Goal: Task Accomplishment & Management: Use online tool/utility

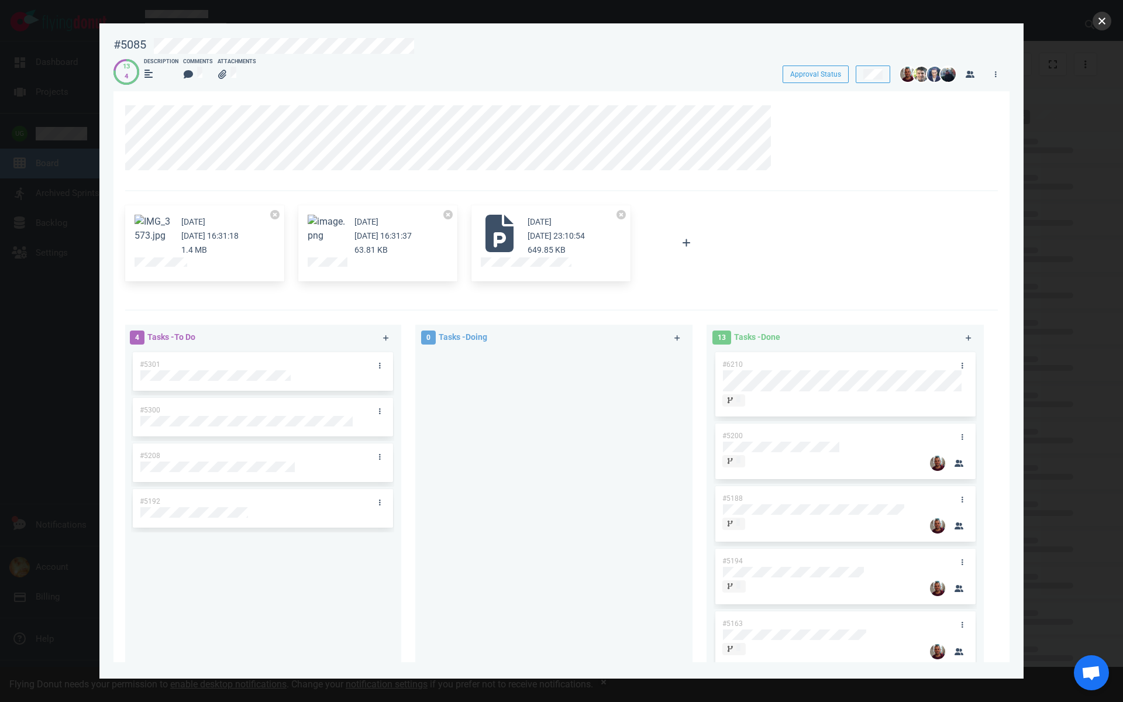
click at [1102, 22] on button "close" at bounding box center [1102, 21] width 19 height 19
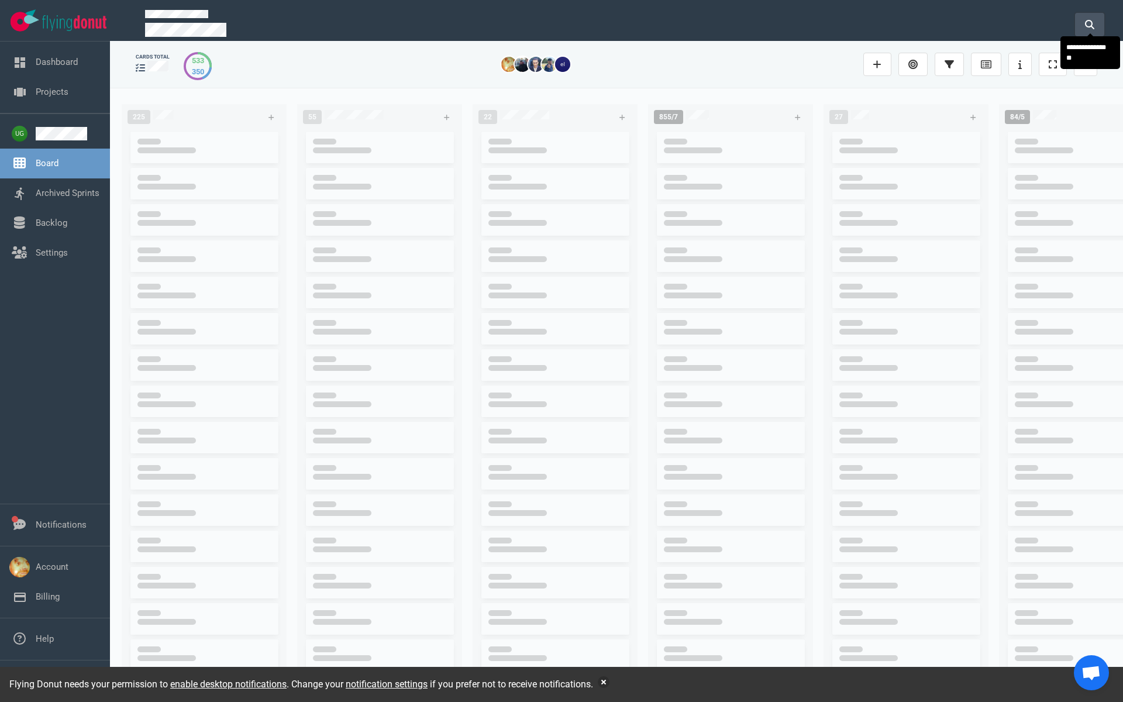
click at [1088, 23] on icon at bounding box center [1089, 24] width 9 height 9
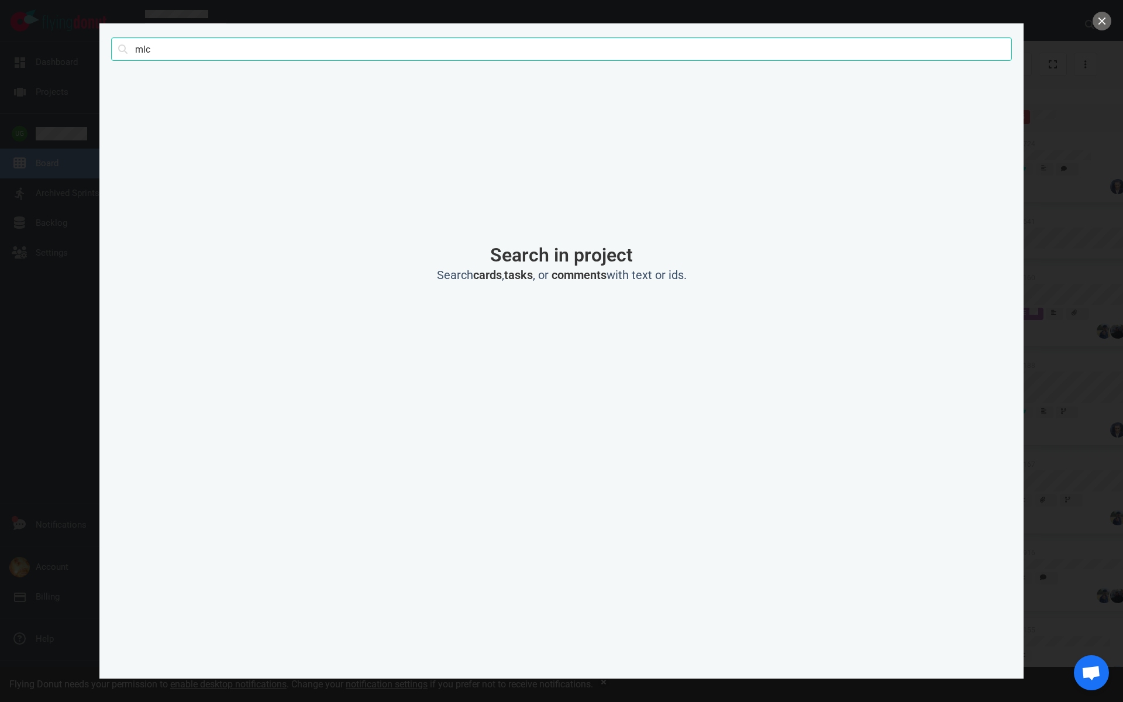
type input "mlc"
click button "Search" at bounding box center [0, 0] width 0 height 0
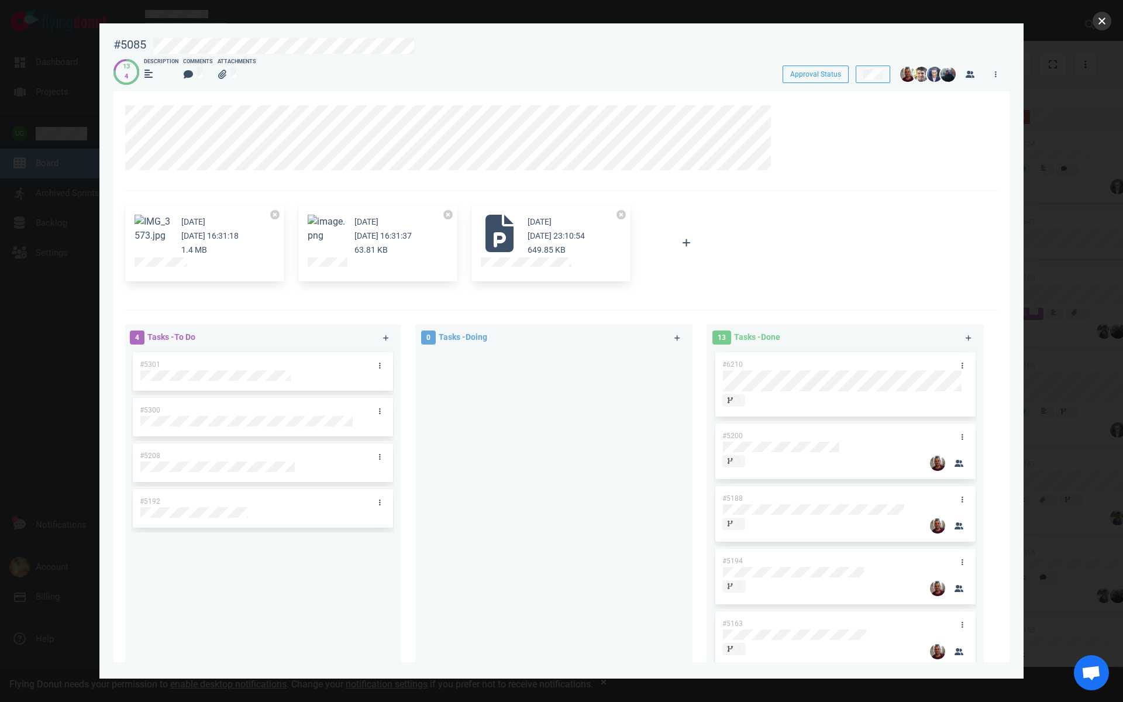
click at [1102, 22] on button "close" at bounding box center [1102, 21] width 19 height 19
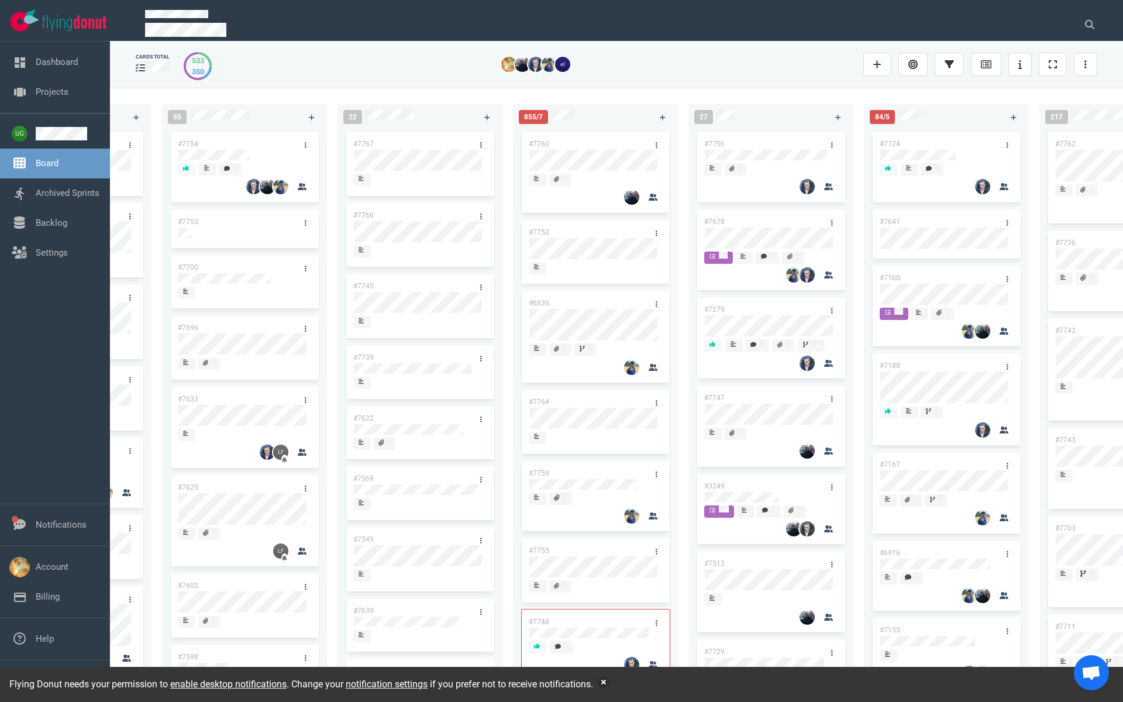
scroll to position [0, 161]
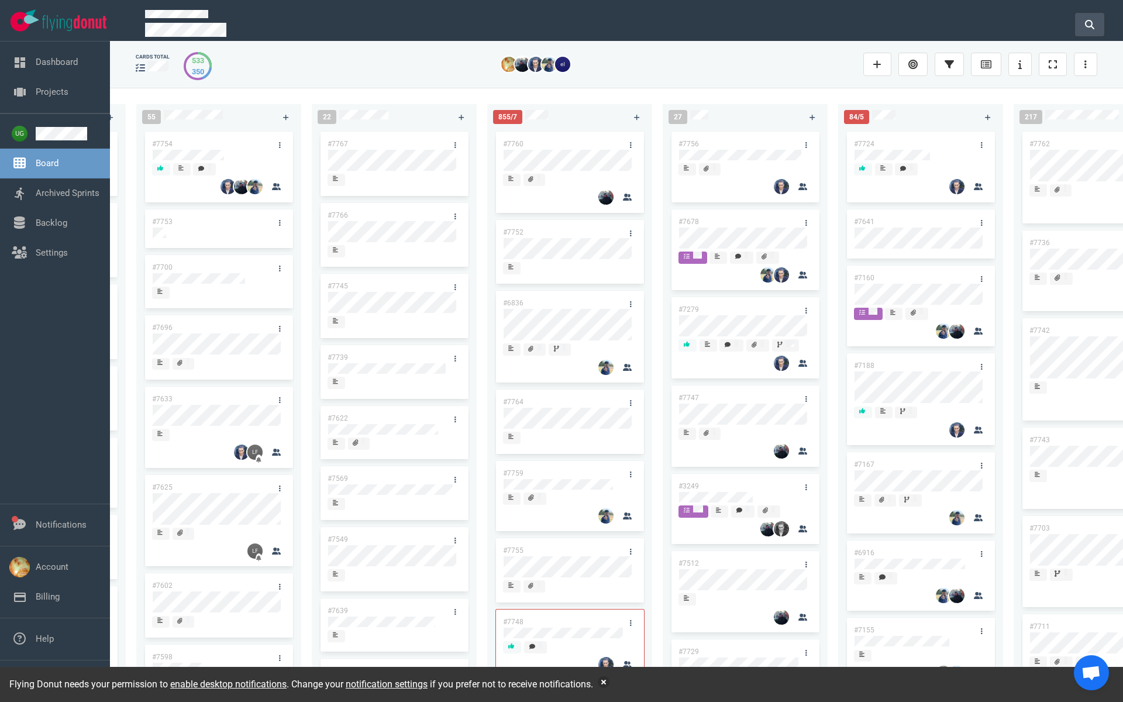
click at [1086, 22] on icon at bounding box center [1089, 24] width 9 height 9
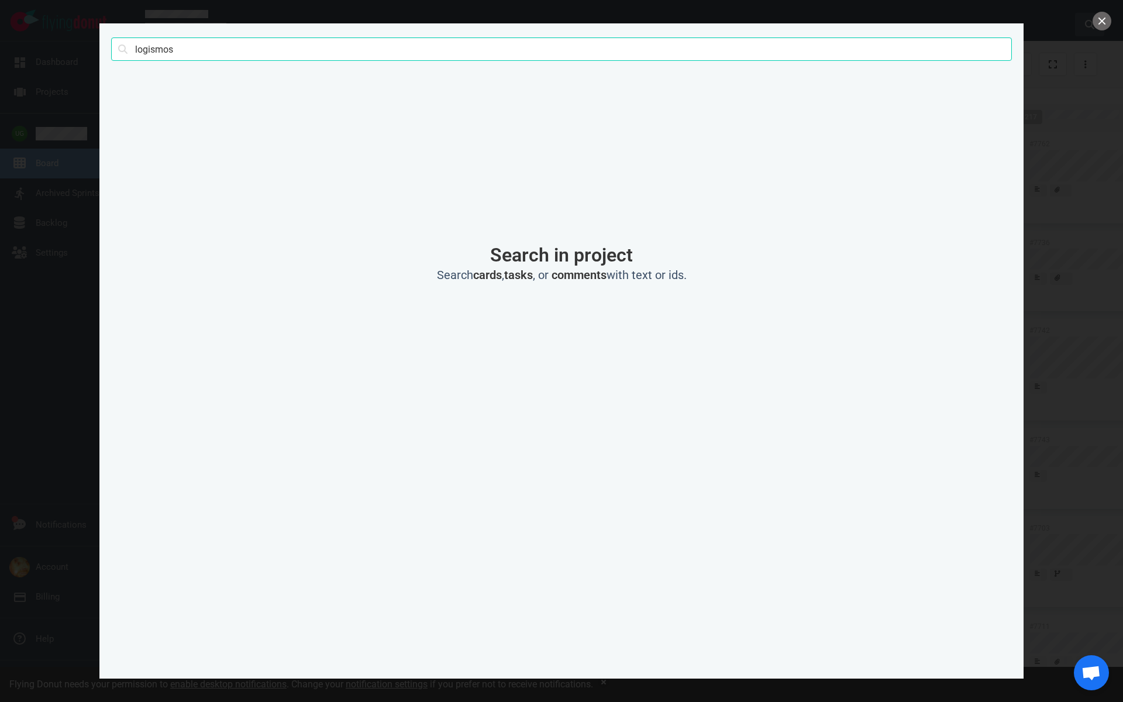
type input "logismos"
click button "Search" at bounding box center [0, 0] width 0 height 0
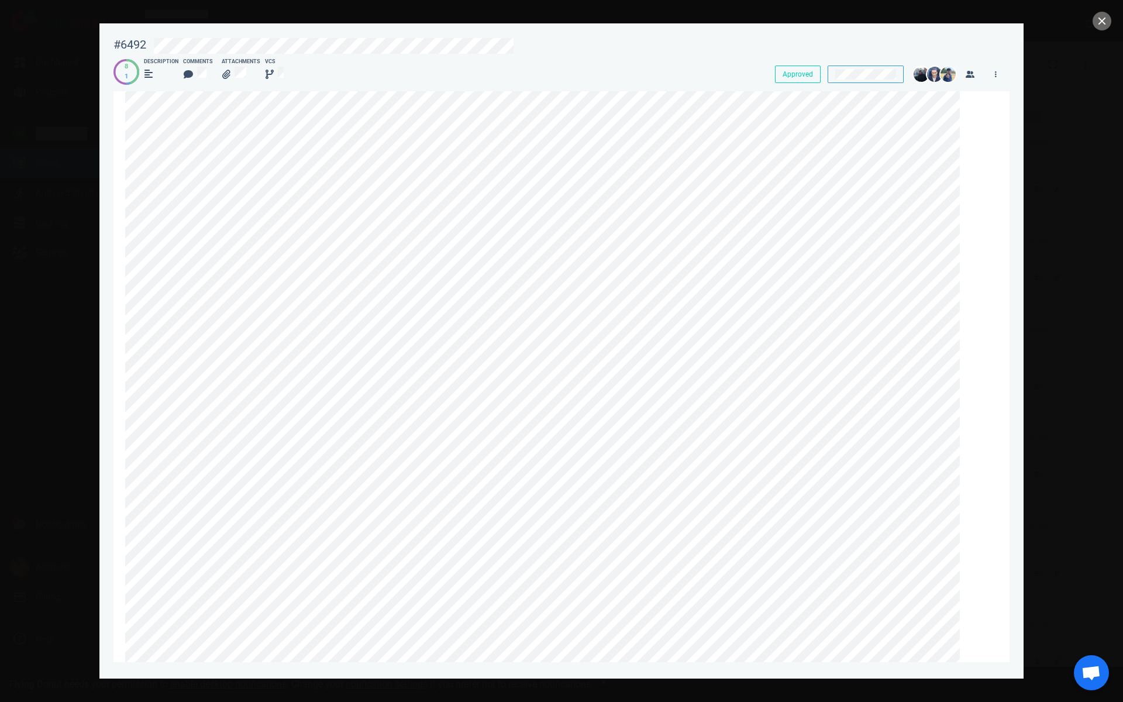
scroll to position [0, 0]
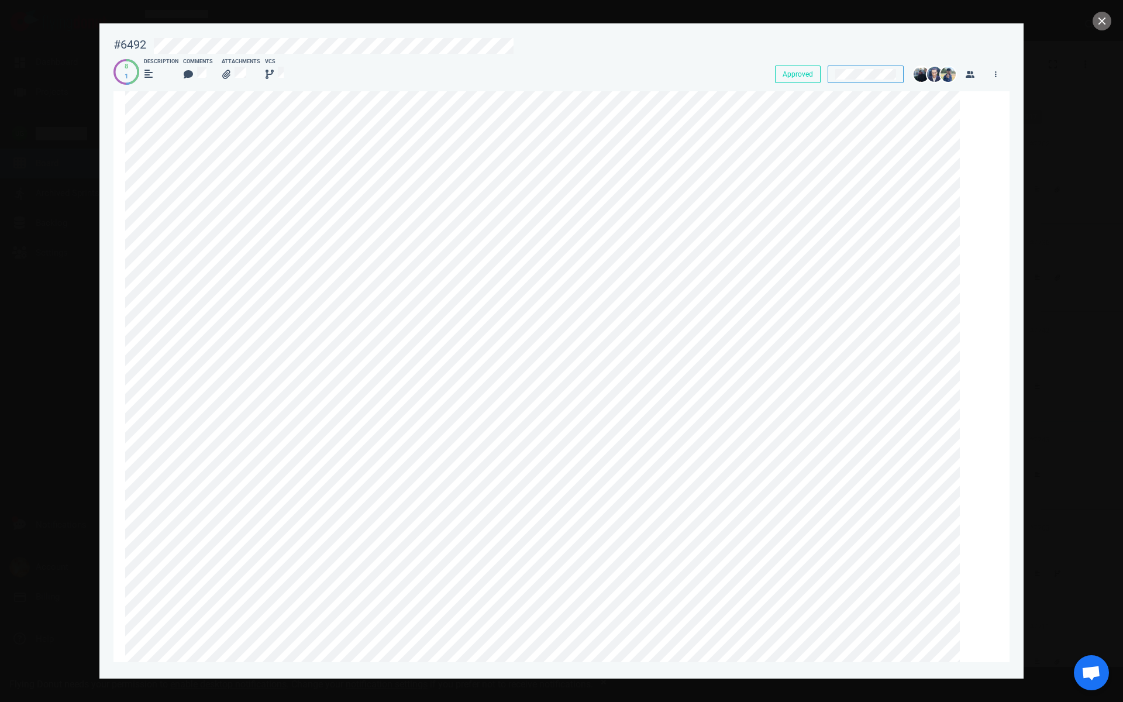
scroll to position [0, 0]
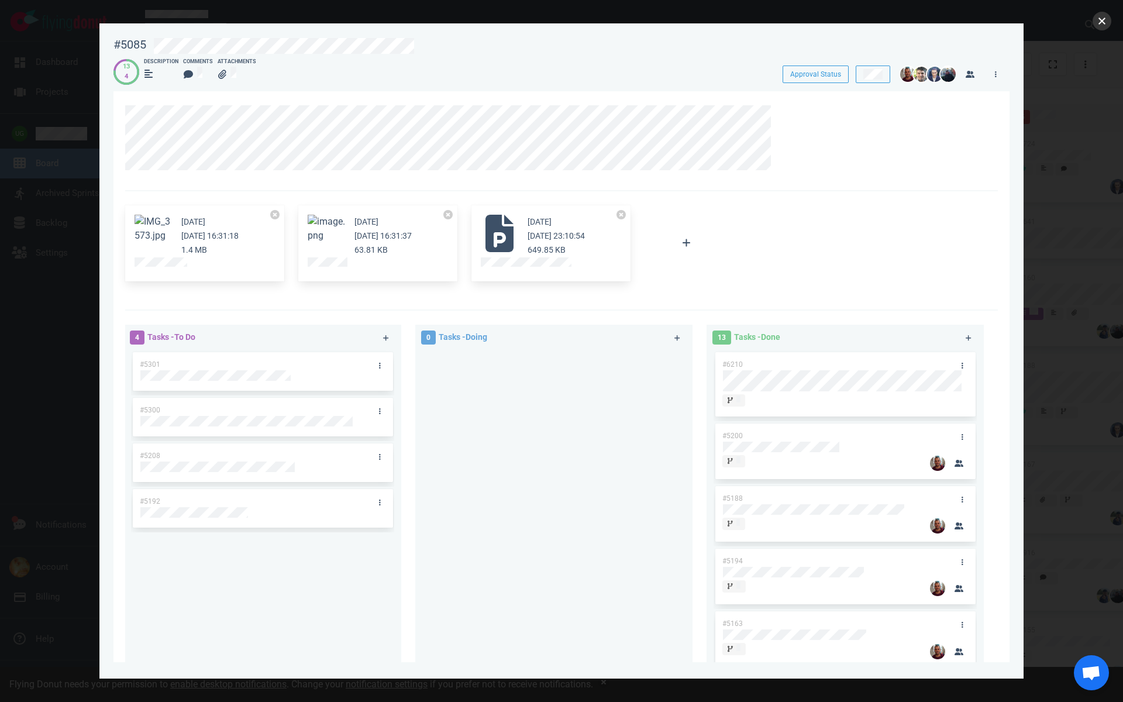
click at [1106, 17] on button "close" at bounding box center [1102, 21] width 19 height 19
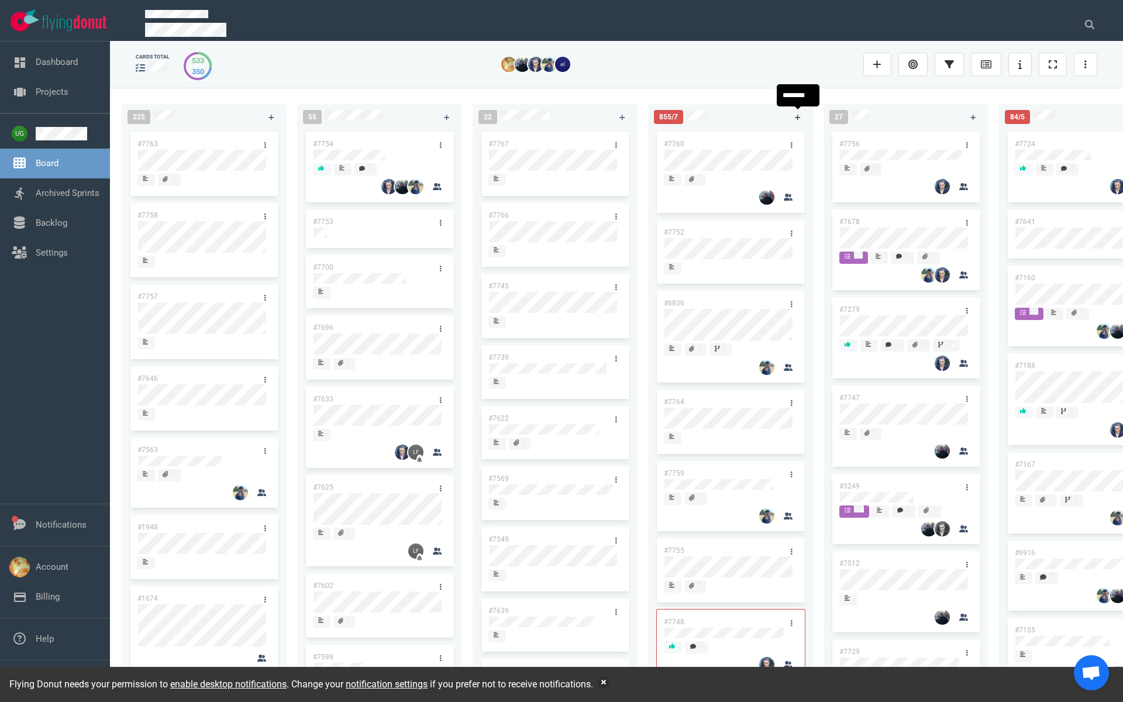
click at [797, 113] on link at bounding box center [798, 117] width 19 height 15
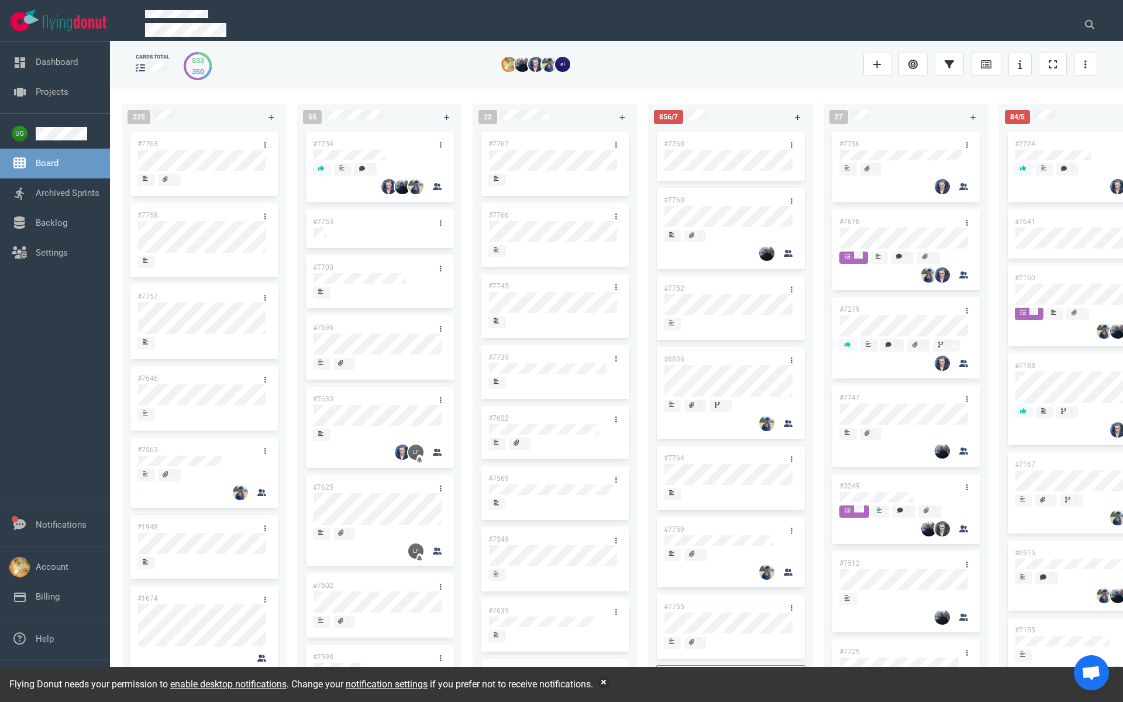
click at [679, 140] on link "#7768" at bounding box center [674, 144] width 20 height 8
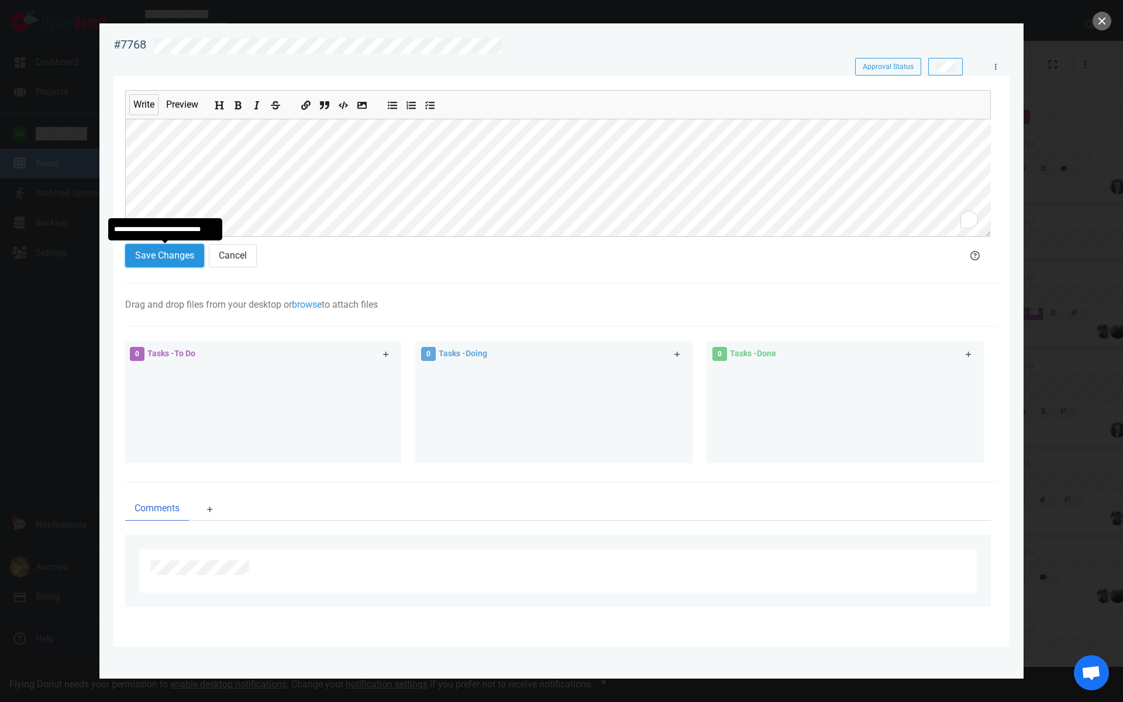
click at [172, 261] on button "Save Changes" at bounding box center [164, 255] width 79 height 23
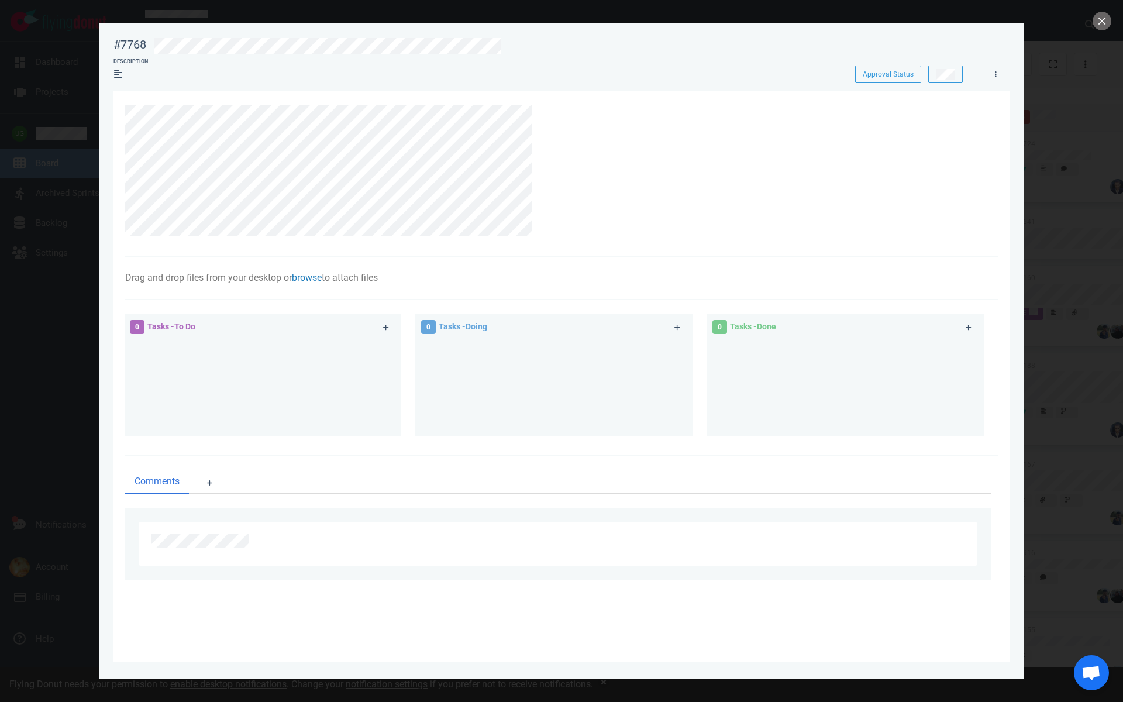
click at [307, 277] on link "browse" at bounding box center [307, 277] width 30 height 11
click at [349, 321] on link "Computer" at bounding box center [363, 314] width 112 height 19
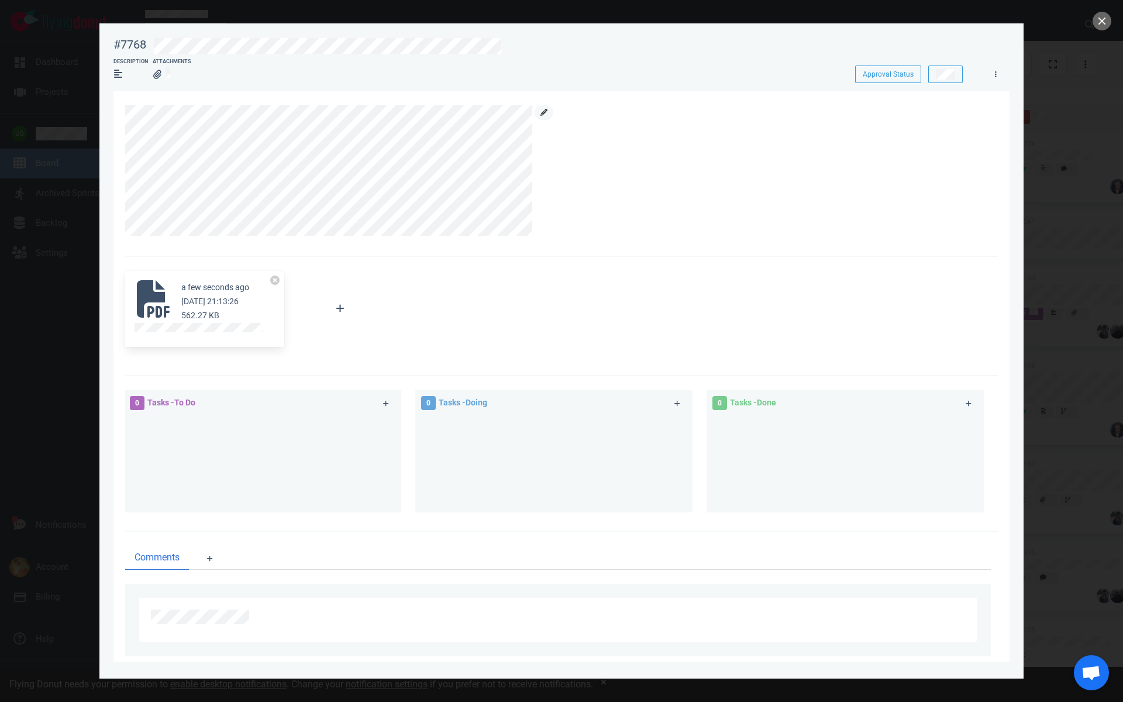
click at [547, 116] on link at bounding box center [544, 112] width 19 height 15
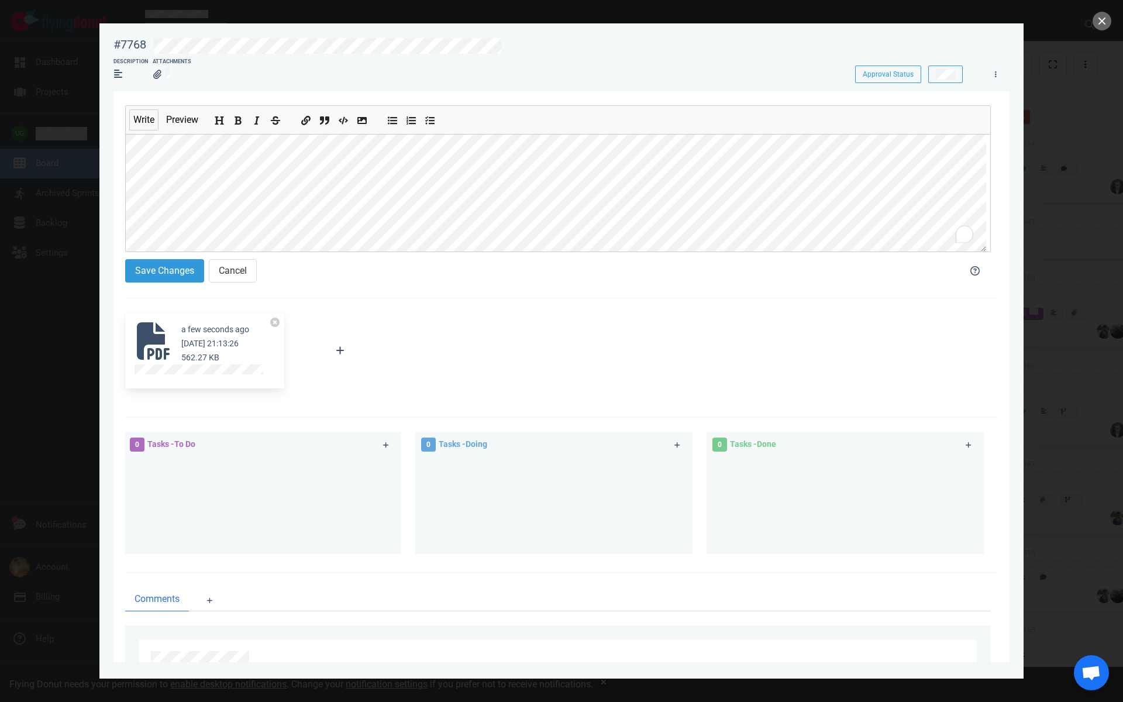
scroll to position [27, 0]
click at [190, 270] on button "Save Changes" at bounding box center [164, 270] width 79 height 23
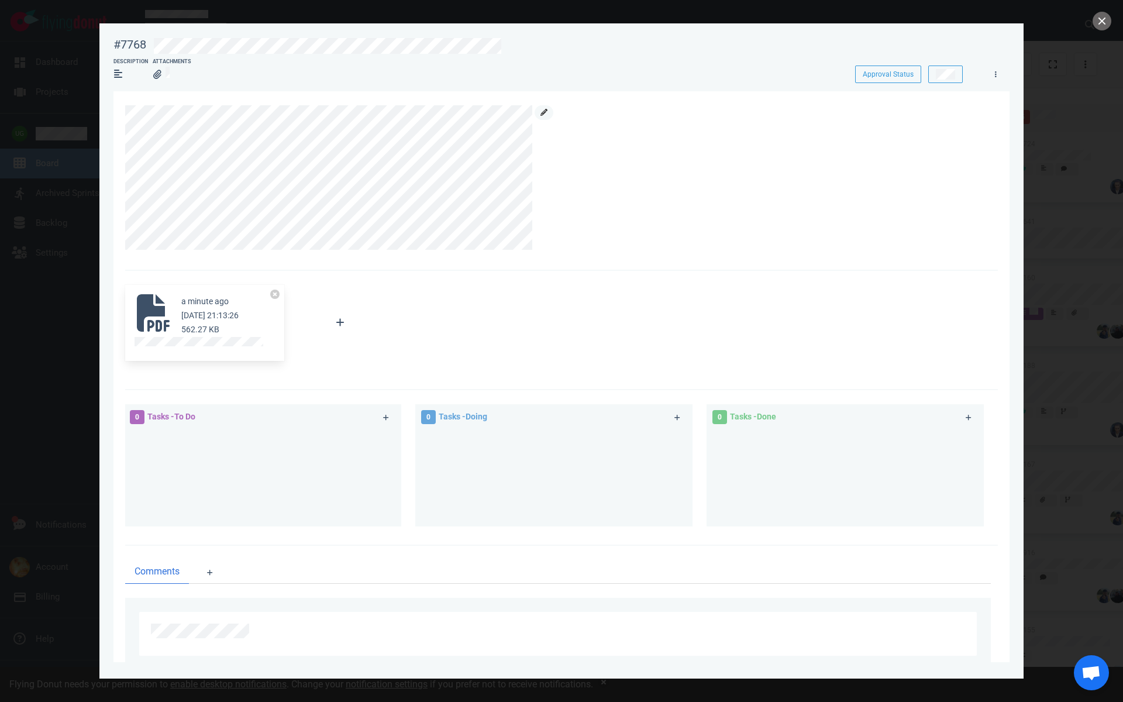
click at [545, 113] on icon at bounding box center [544, 112] width 7 height 7
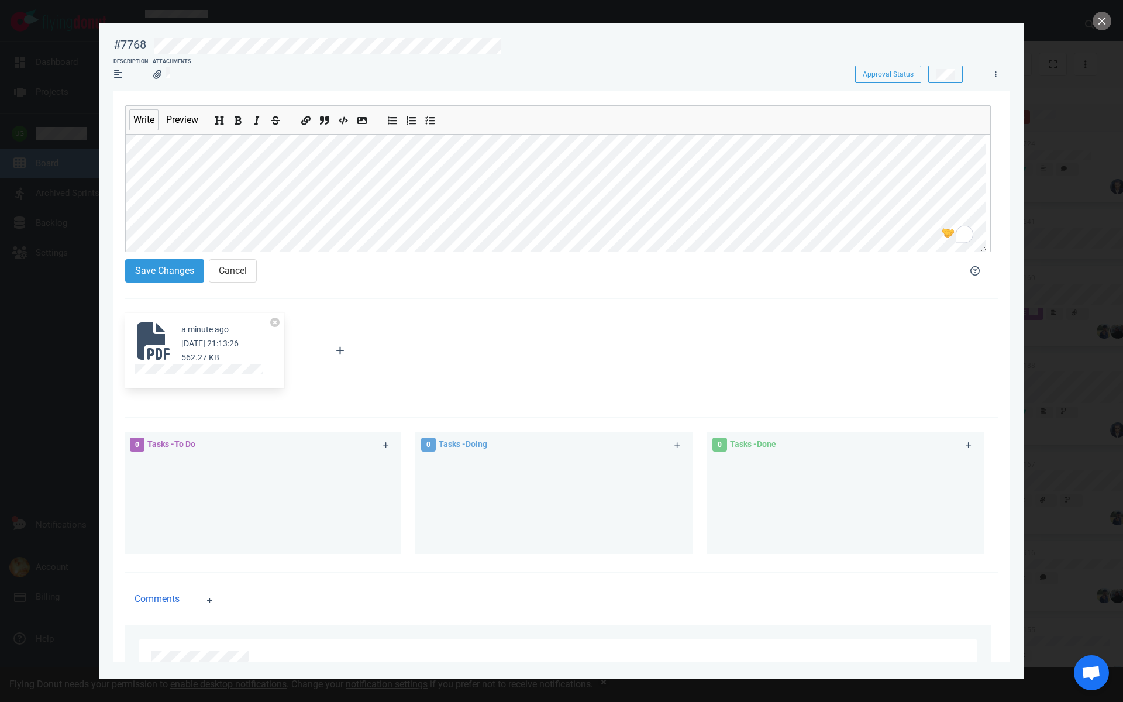
click at [124, 145] on section "Write Preview Save Changes Cancel a minute ago Oct 13, 2025 21:13:26 562.27 KB …" at bounding box center [561, 407] width 896 height 632
click at [168, 274] on button "Save Changes" at bounding box center [164, 270] width 79 height 23
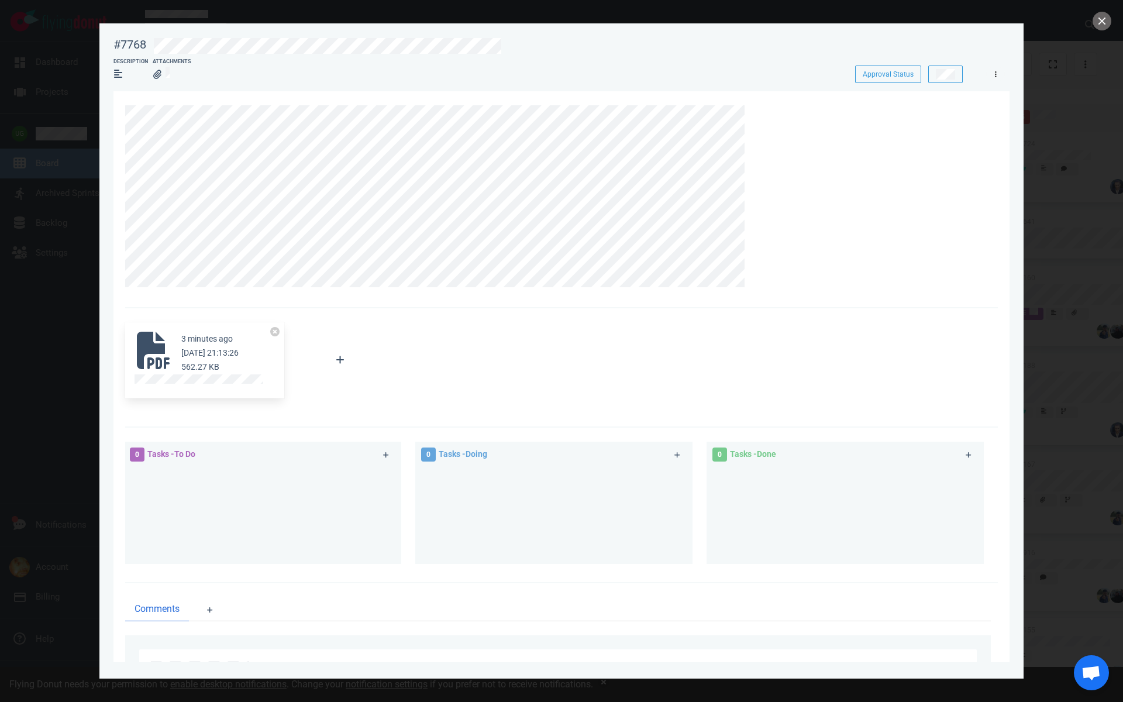
click at [997, 74] on link at bounding box center [995, 74] width 19 height 15
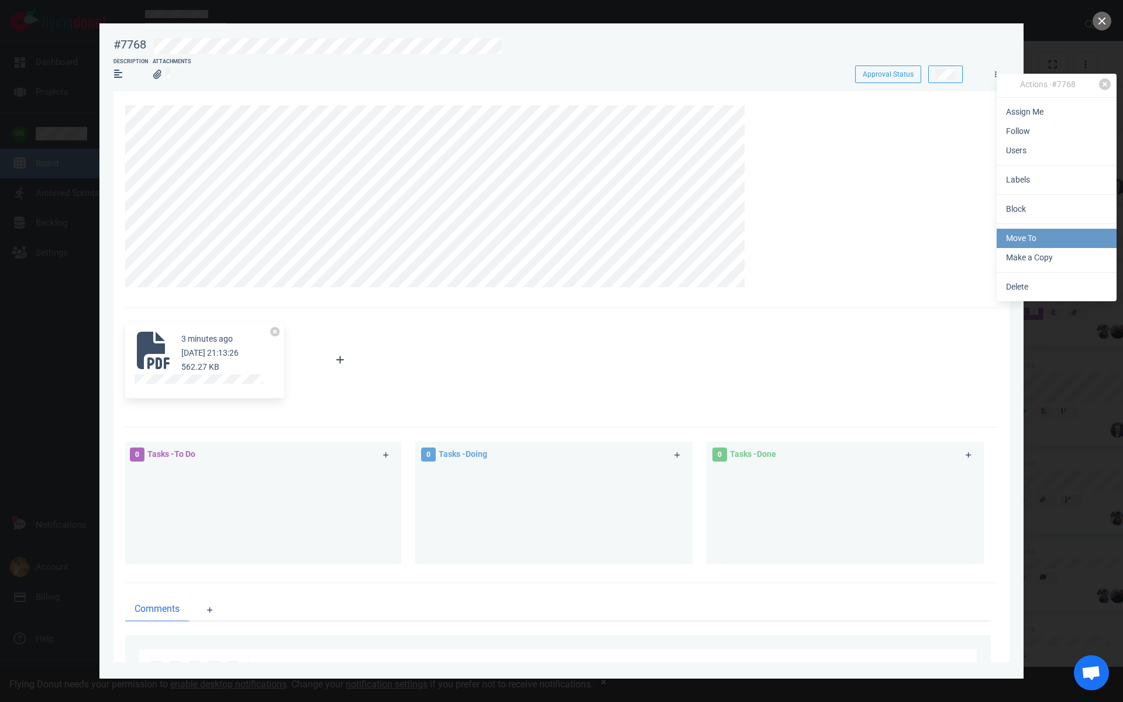
click at [1019, 230] on link "Move To" at bounding box center [1057, 238] width 120 height 19
select select "sprint"
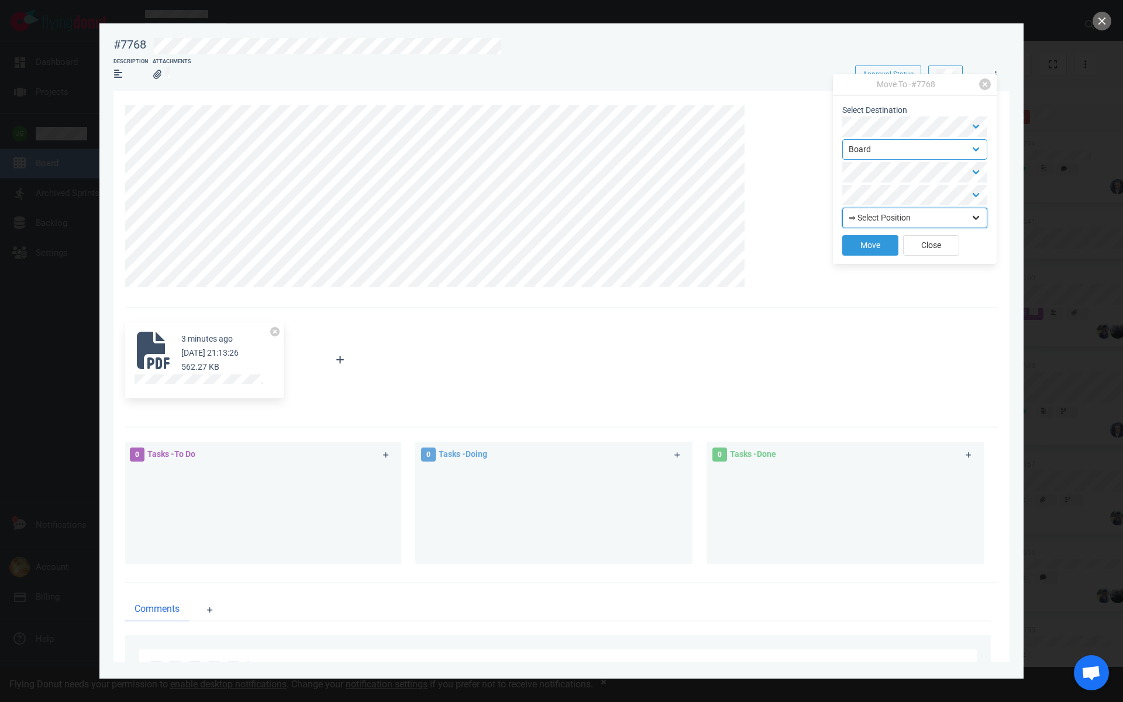
click at [902, 211] on select "⇒ Select Position Top Bottom" at bounding box center [914, 218] width 145 height 20
select select "top"
click at [842, 208] on select "⇒ Select Position Top Bottom" at bounding box center [914, 218] width 145 height 20
click at [883, 153] on select "Backlog Board" at bounding box center [914, 149] width 145 height 20
click at [871, 244] on button "Move" at bounding box center [870, 245] width 56 height 20
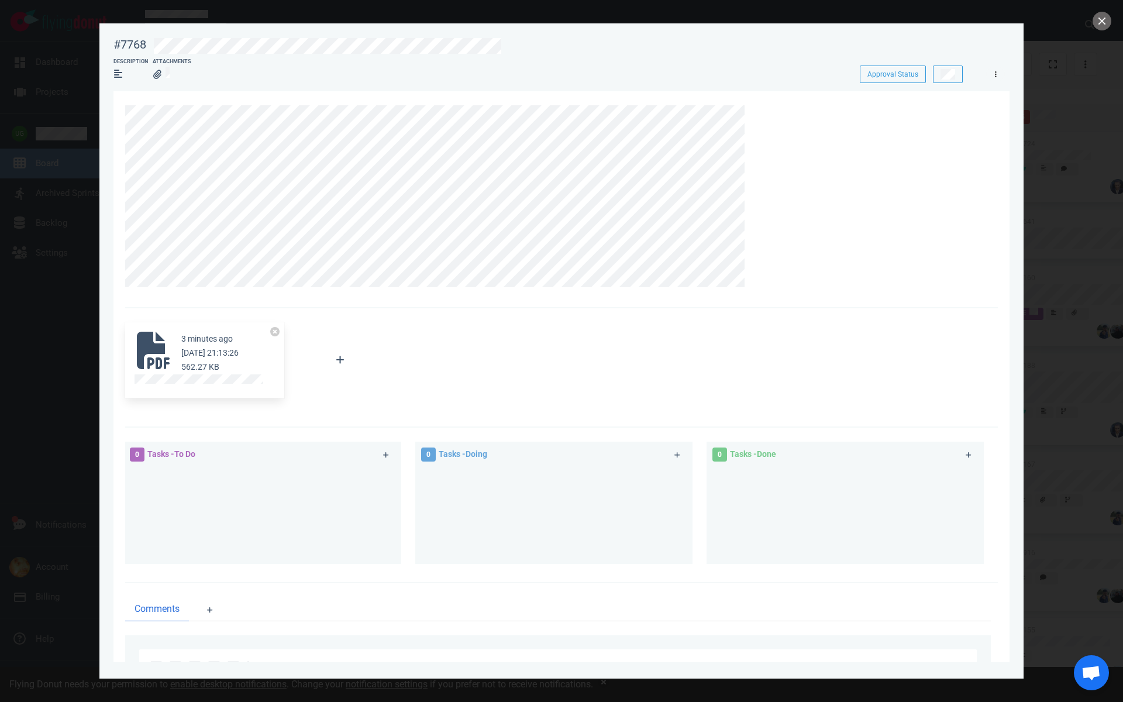
click at [1003, 68] on link at bounding box center [995, 74] width 19 height 15
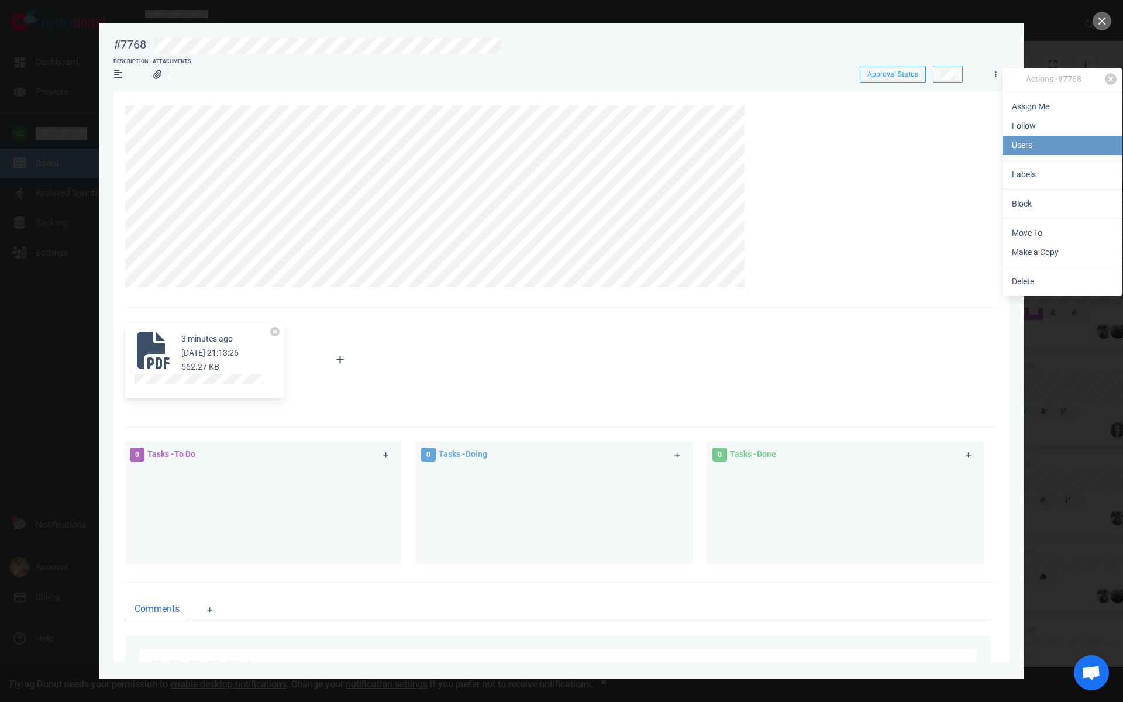
click at [1027, 140] on link "Users" at bounding box center [1063, 145] width 120 height 19
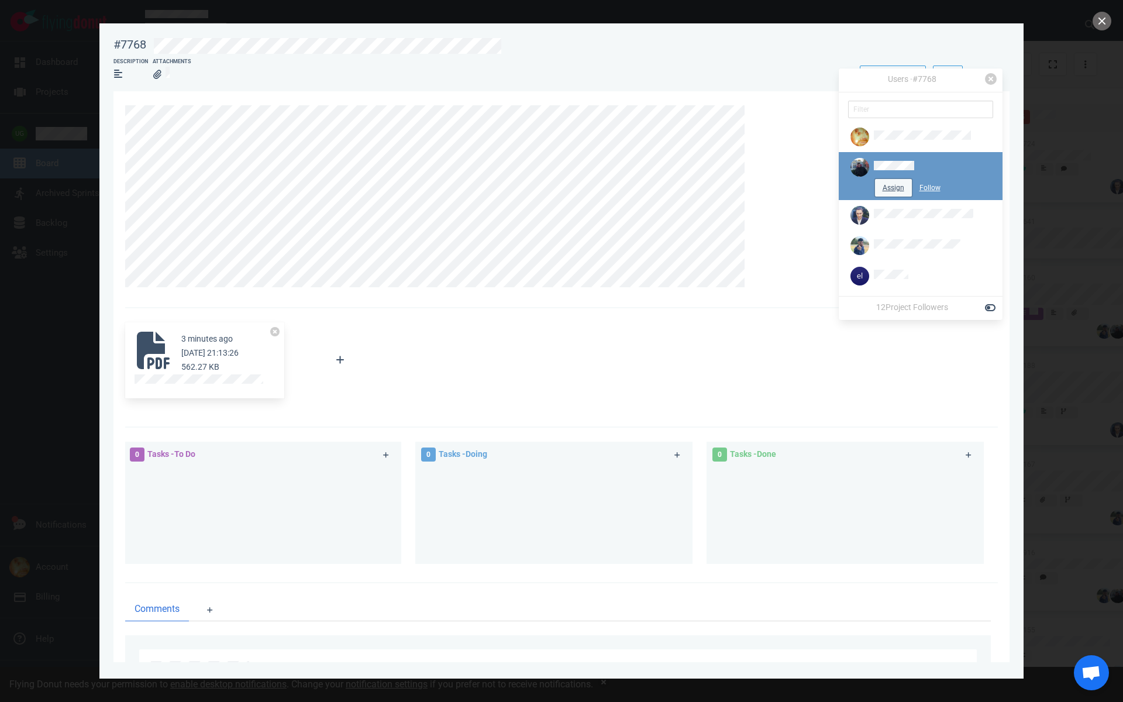
click at [896, 193] on button "Assign" at bounding box center [893, 188] width 37 height 18
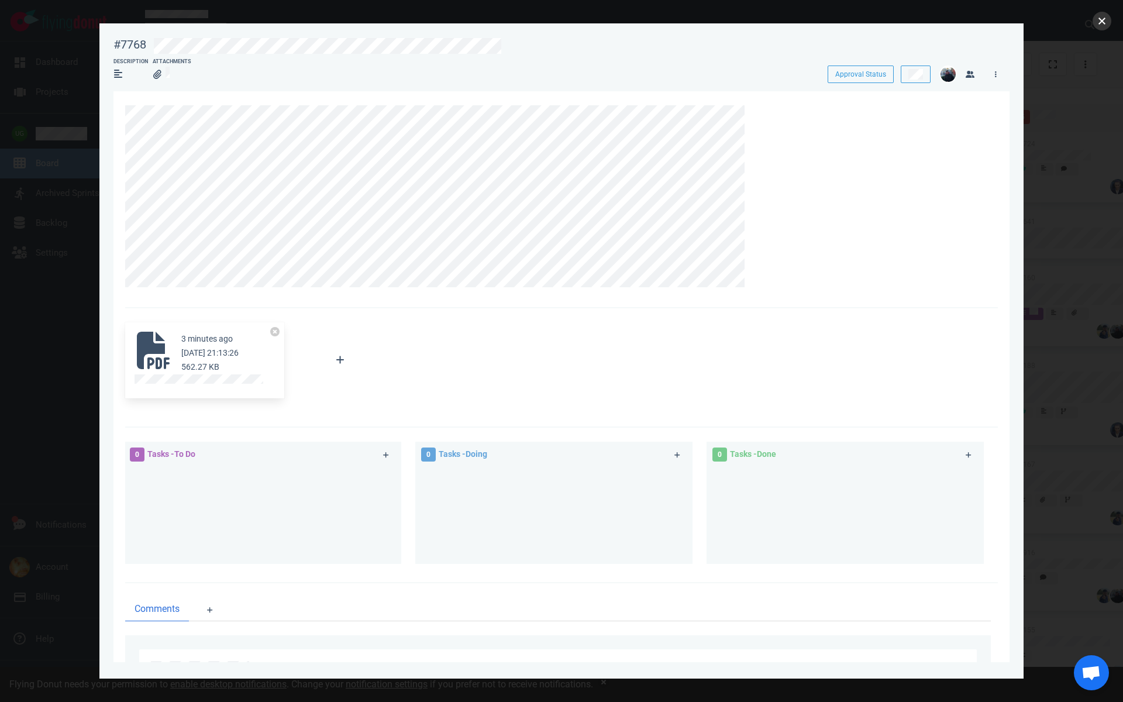
click at [1101, 19] on button "close" at bounding box center [1102, 21] width 19 height 19
